Goal: Find specific page/section: Find specific page/section

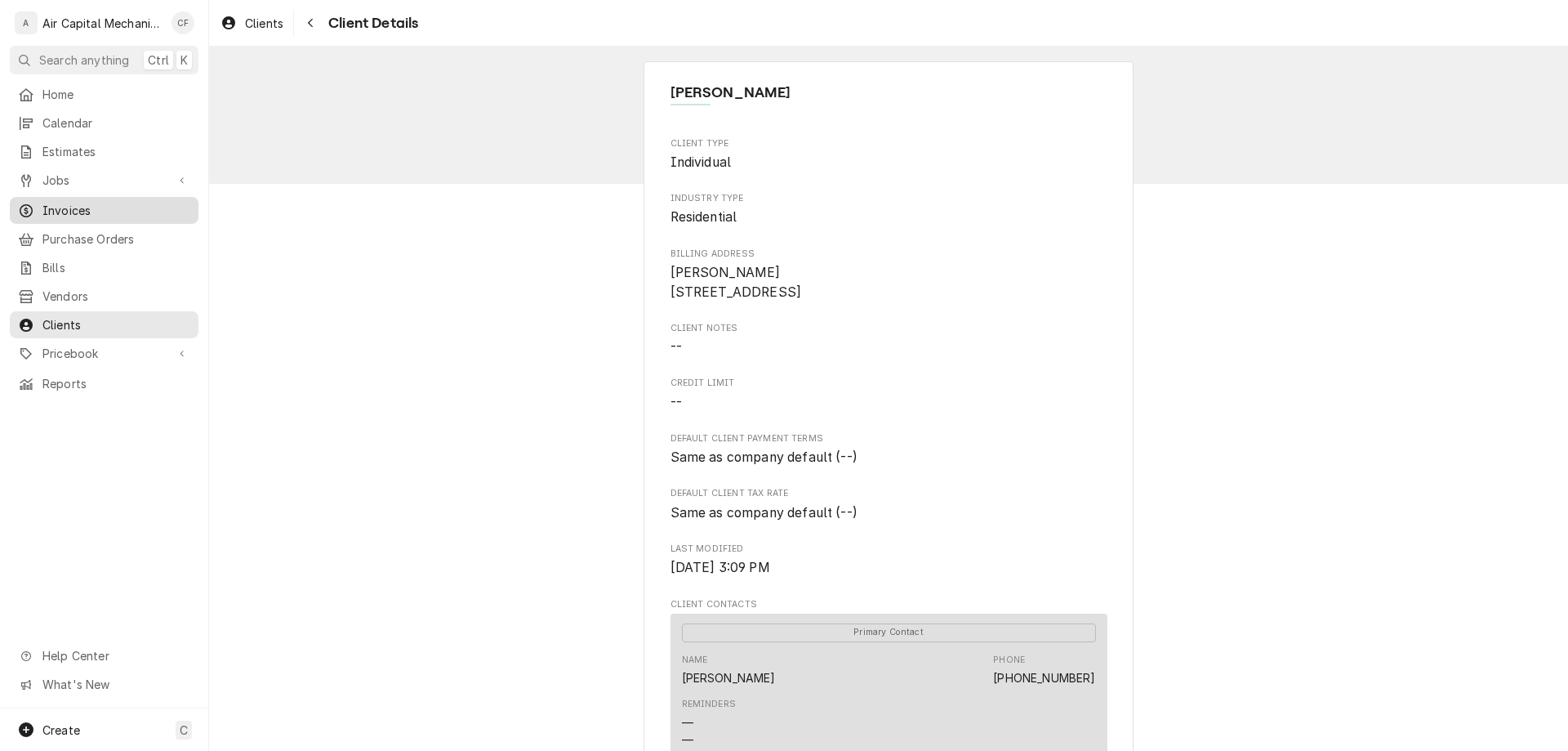
click at [111, 202] on span "Invoices" at bounding box center [116, 210] width 147 height 18
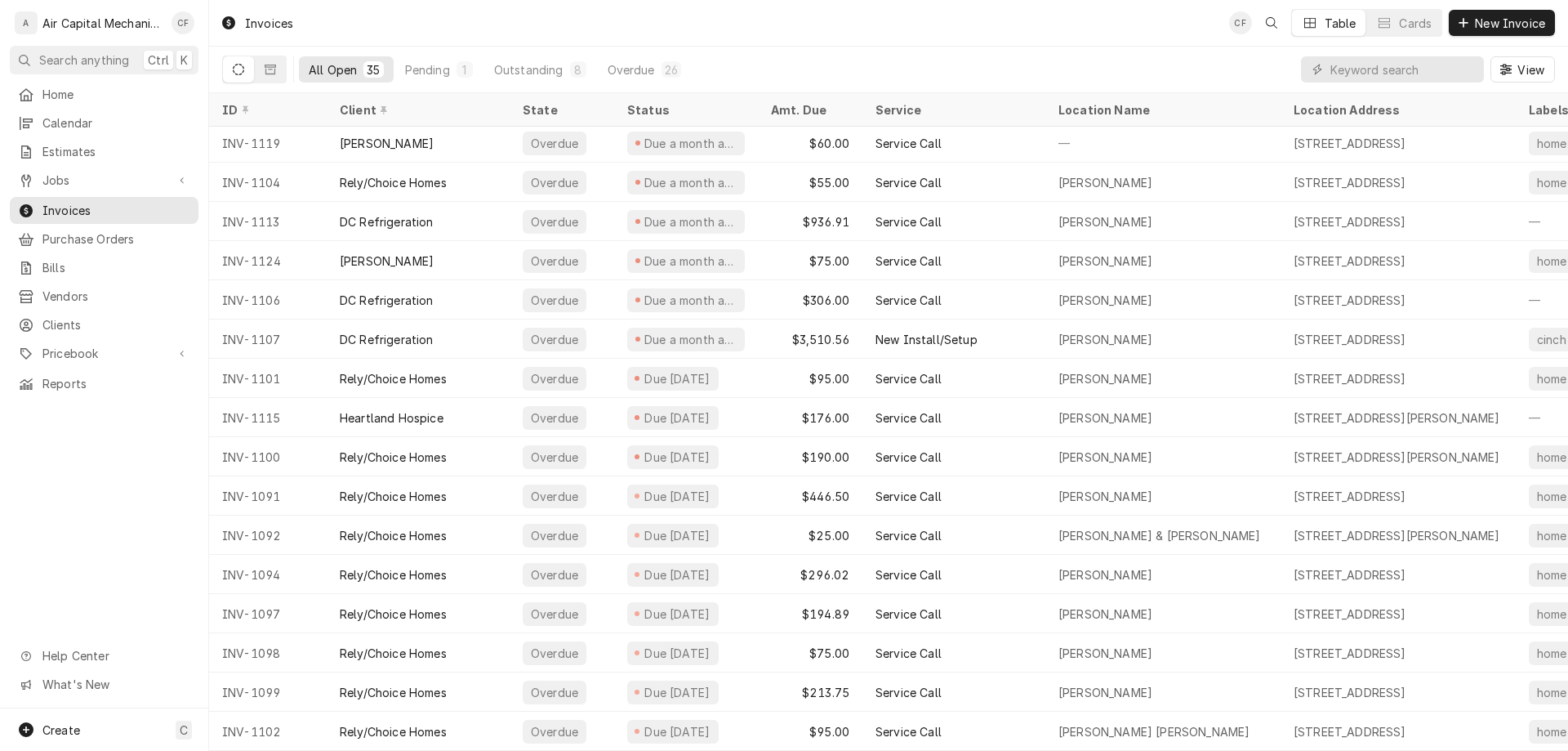
scroll to position [177, 0]
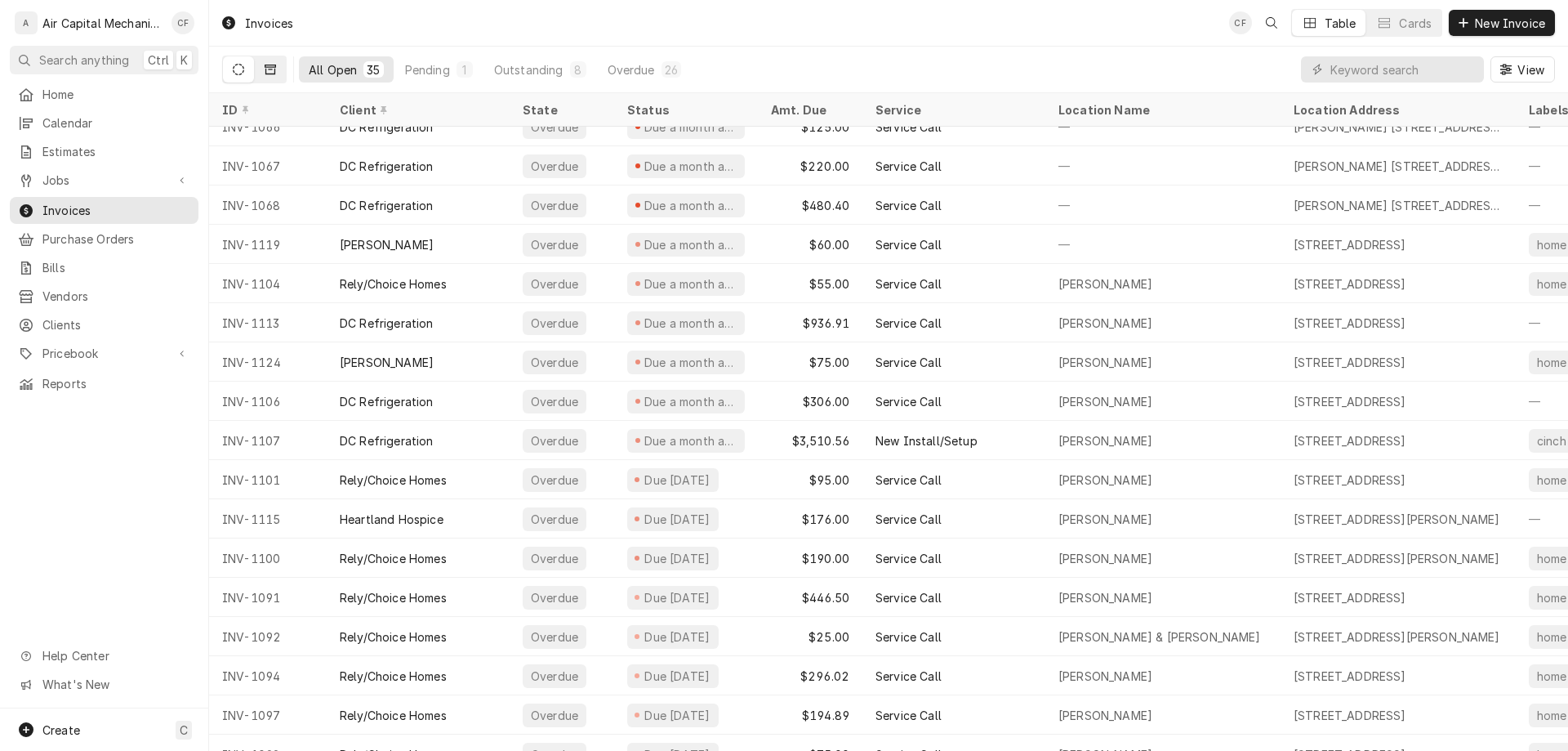
click at [270, 67] on icon "Dynamic Content Wrapper" at bounding box center [270, 69] width 11 height 10
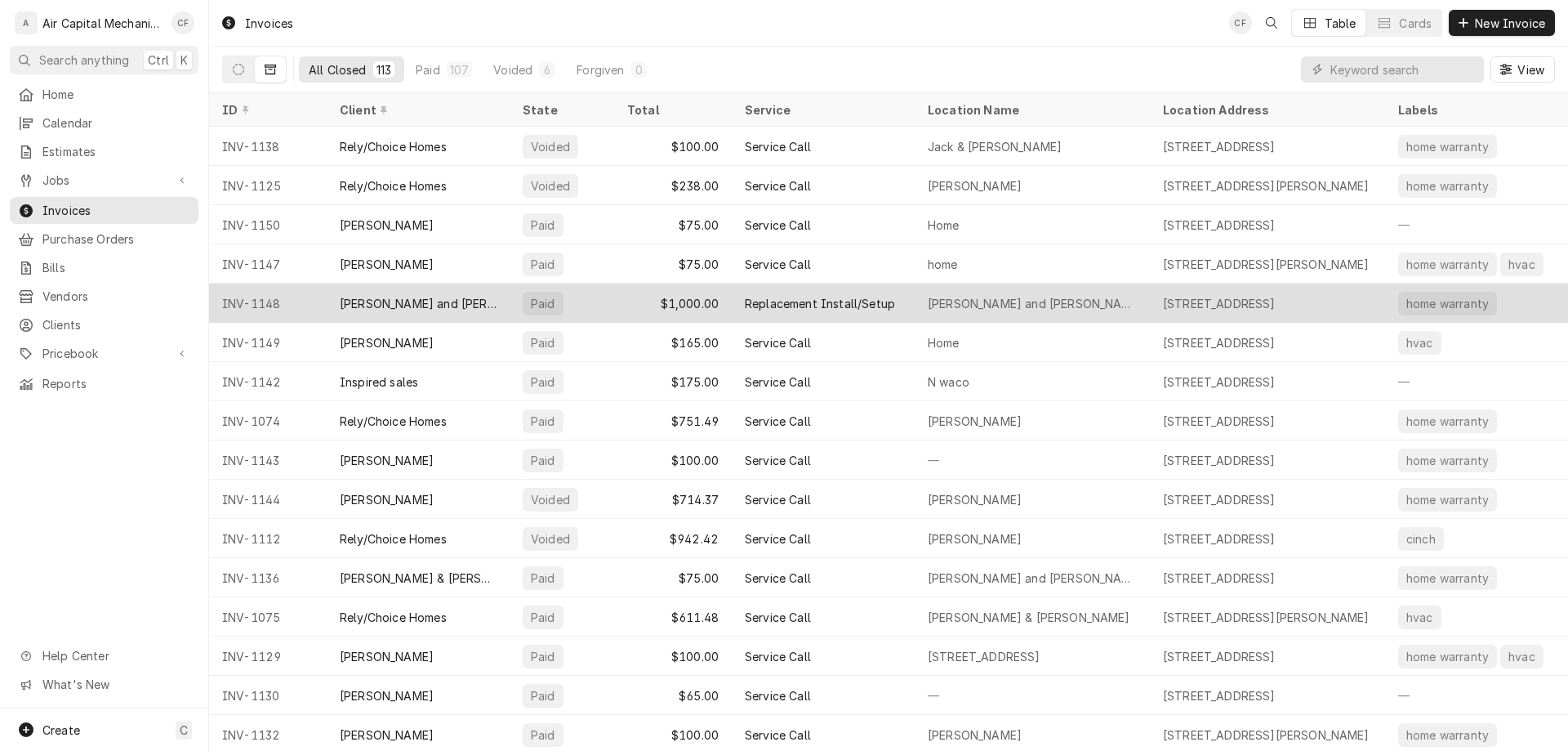
click at [463, 299] on div "Michael and Maria Burgess" at bounding box center [418, 303] width 157 height 18
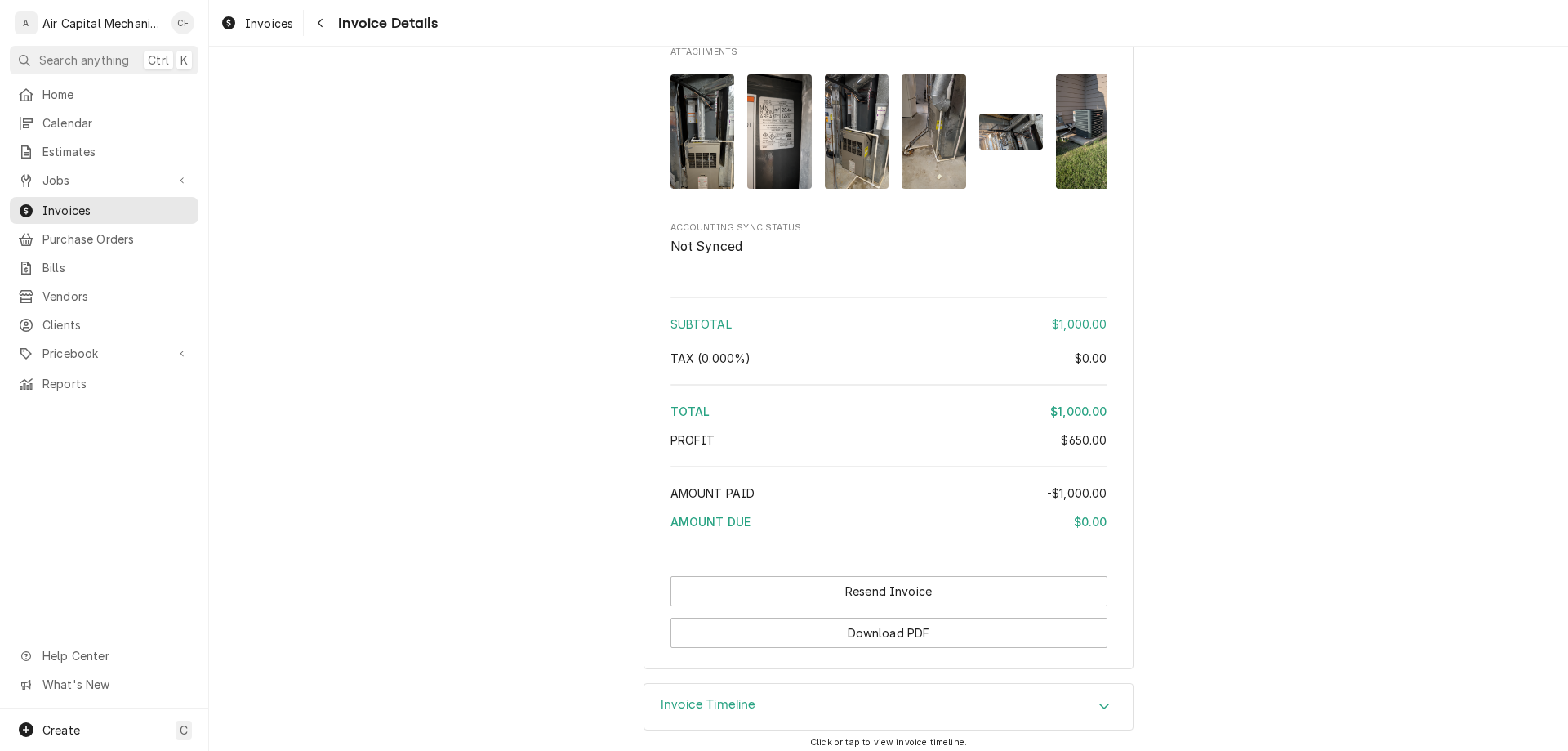
scroll to position [2281, 0]
